Goal: Task Accomplishment & Management: Manage account settings

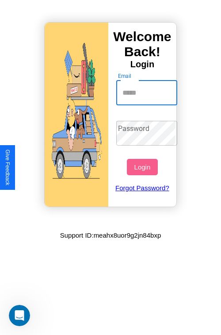
click at [148, 92] on input "Email" at bounding box center [147, 93] width 62 height 25
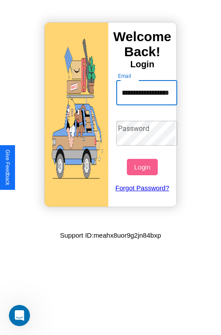
scroll to position [0, 48]
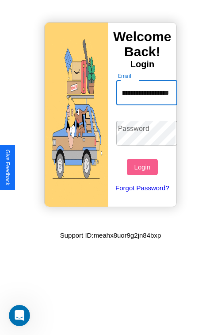
type input "**********"
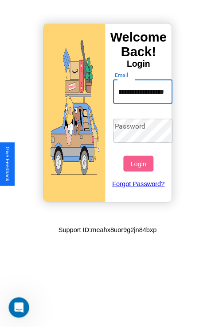
scroll to position [0, 0]
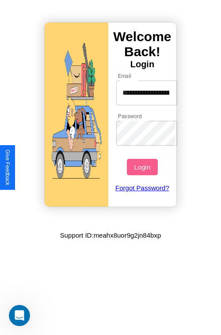
click at [143, 167] on button "Login" at bounding box center [142, 167] width 31 height 16
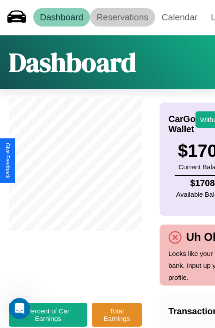
click at [122, 17] on link "Reservations" at bounding box center [122, 17] width 65 height 19
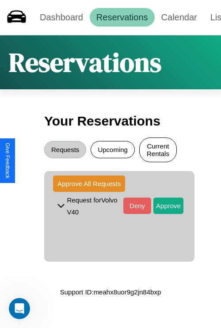
click at [158, 151] on button "Current Rentals" at bounding box center [158, 150] width 38 height 25
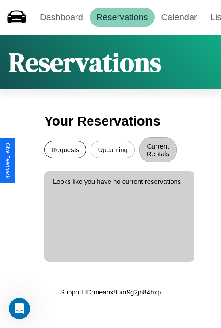
click at [65, 151] on button "Requests" at bounding box center [65, 149] width 42 height 17
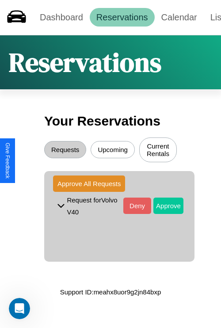
click at [162, 207] on button "Approve" at bounding box center [169, 206] width 30 height 16
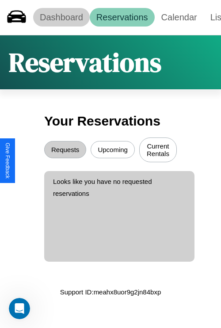
click at [61, 17] on link "Dashboard" at bounding box center [61, 17] width 57 height 19
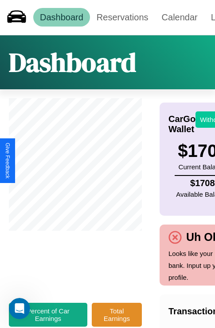
click at [208, 119] on button "Withdraw" at bounding box center [213, 120] width 37 height 16
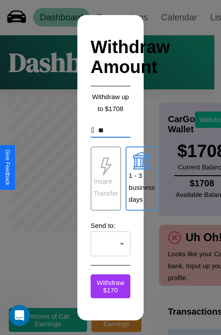
type input "*"
type input "****"
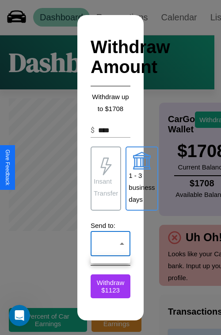
click at [111, 243] on div at bounding box center [110, 167] width 221 height 335
click div at bounding box center [110, 167] width 221 height 335
